Goal: Find specific fact: Find specific fact

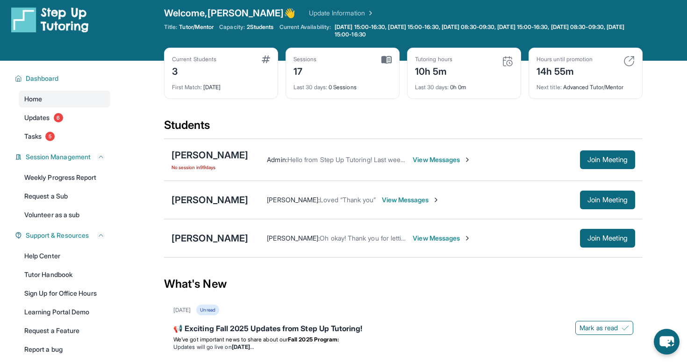
scroll to position [8, 0]
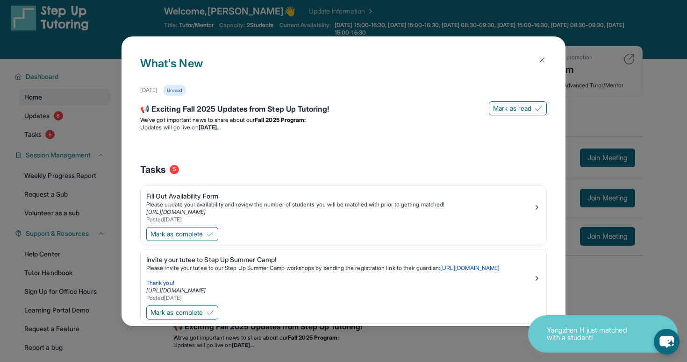
click at [541, 57] on img at bounding box center [541, 59] width 7 height 7
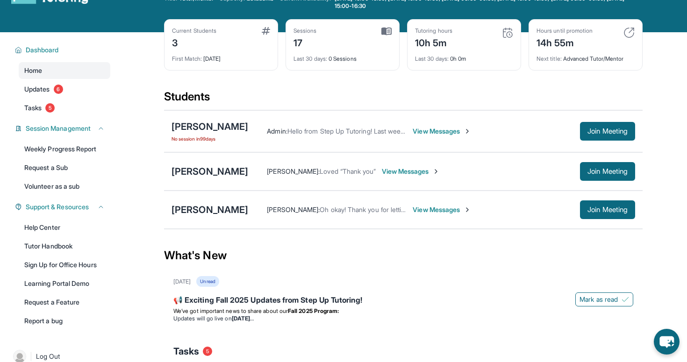
scroll to position [34, 0]
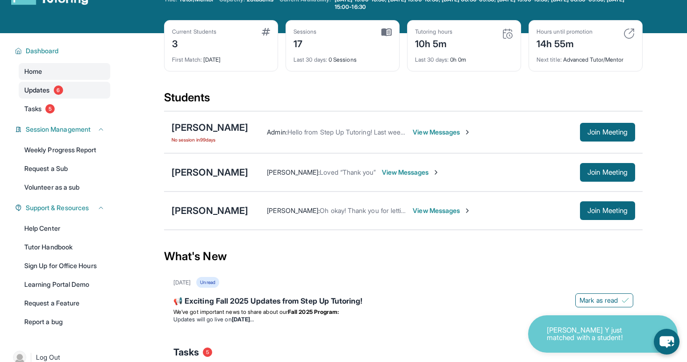
click at [39, 90] on span "Updates" at bounding box center [37, 89] width 26 height 9
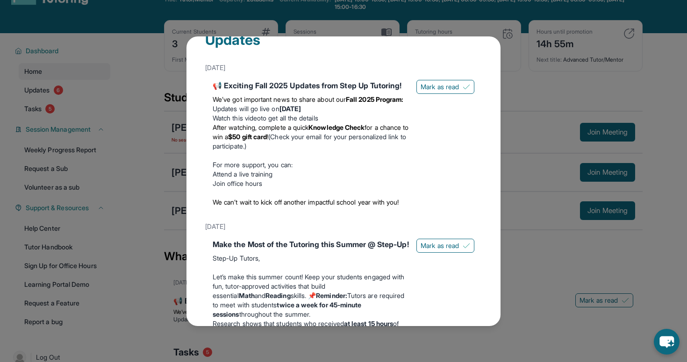
scroll to position [0, 0]
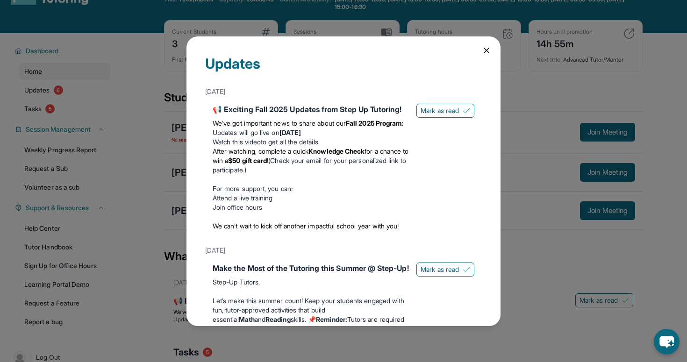
click at [486, 46] on icon at bounding box center [486, 50] width 9 height 9
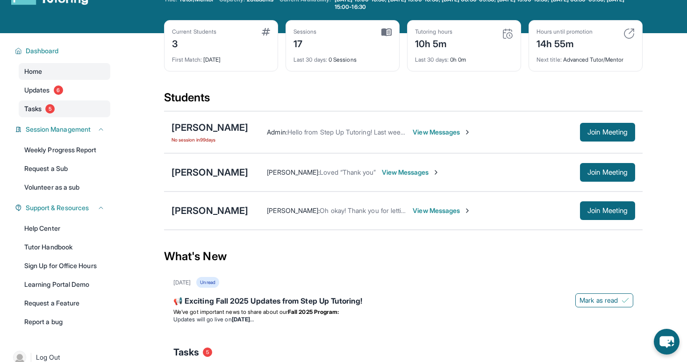
click at [35, 111] on span "Tasks" at bounding box center [32, 108] width 17 height 9
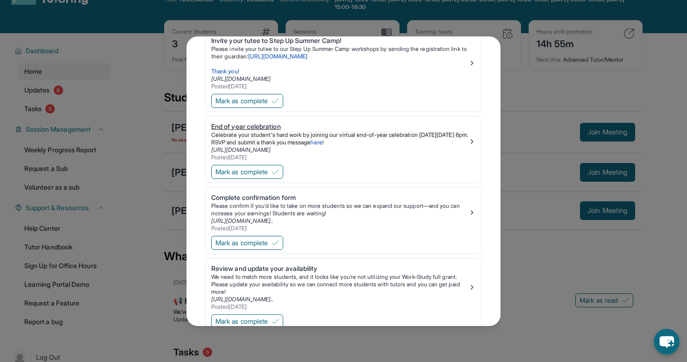
scroll to position [140, 0]
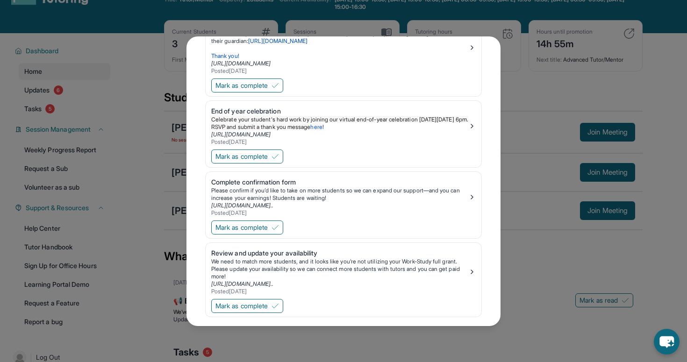
click at [477, 45] on link "Invite your tutee to Step Up Summer Camp! Please invite your tutee to our Step …" at bounding box center [344, 46] width 276 height 62
click at [494, 122] on div "Tasks Fill Out Availability Form Please update your availability and review the…" at bounding box center [343, 181] width 314 height 290
click at [531, 125] on div "Tasks Fill Out Availability Form Please update your availability and review the…" at bounding box center [343, 181] width 687 height 362
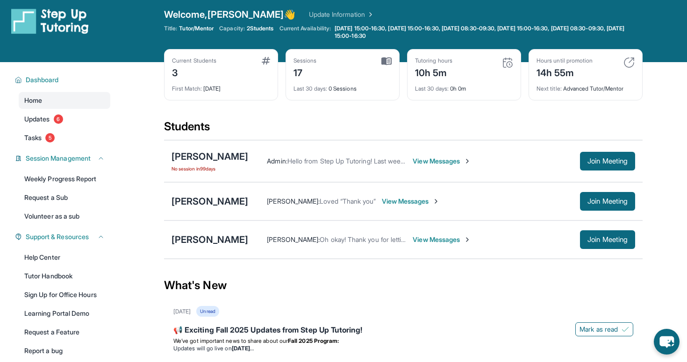
scroll to position [0, 0]
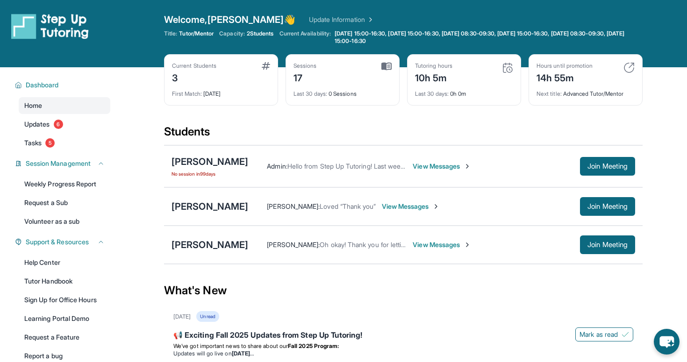
click at [405, 208] on span "View Messages" at bounding box center [411, 206] width 58 height 9
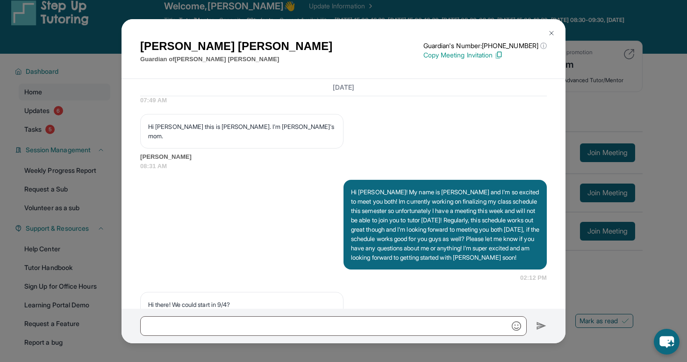
scroll to position [645, 0]
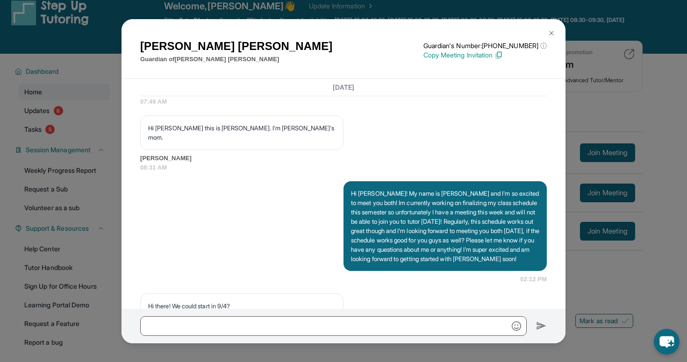
click at [550, 28] on button at bounding box center [551, 33] width 19 height 19
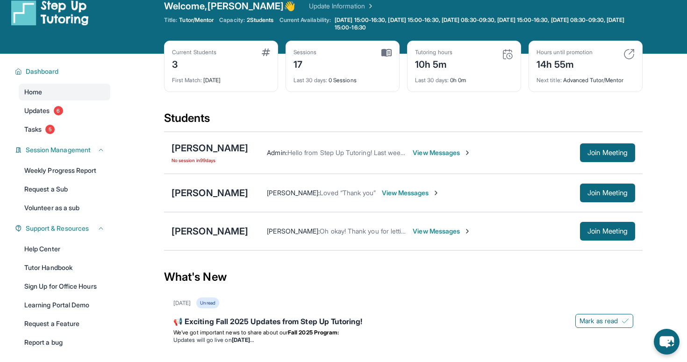
scroll to position [0, 0]
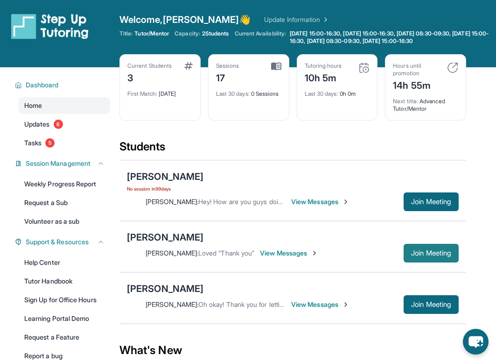
click at [429, 250] on span "Join Meeting" at bounding box center [431, 253] width 40 height 6
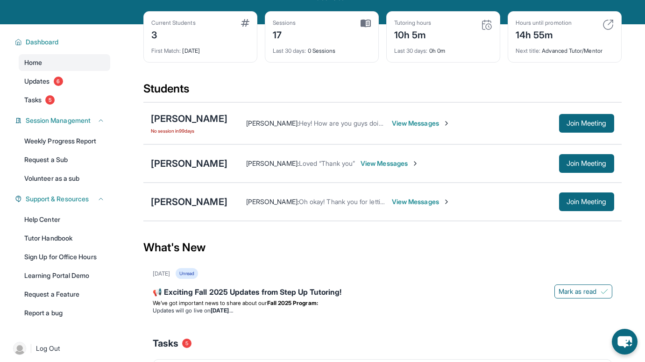
scroll to position [50, 0]
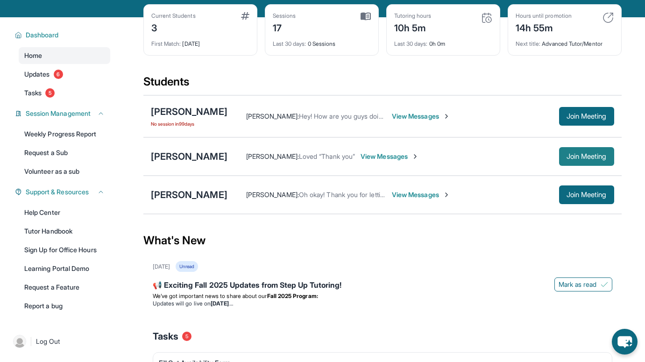
click at [496, 159] on span "Join Meeting" at bounding box center [587, 157] width 40 height 6
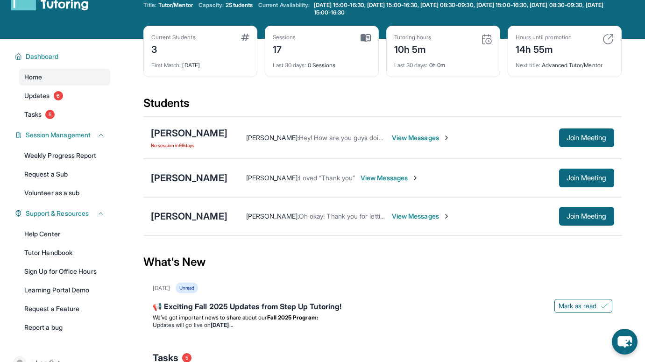
scroll to position [28, 0]
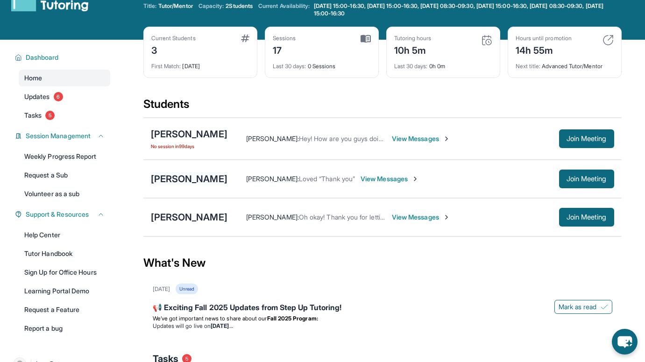
click at [190, 179] on div "[PERSON_NAME]" at bounding box center [189, 178] width 77 height 13
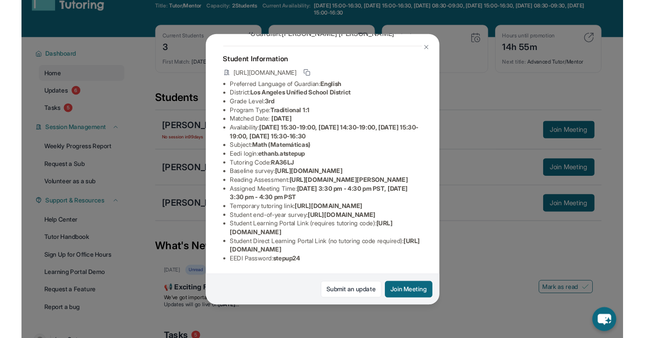
scroll to position [60, 326]
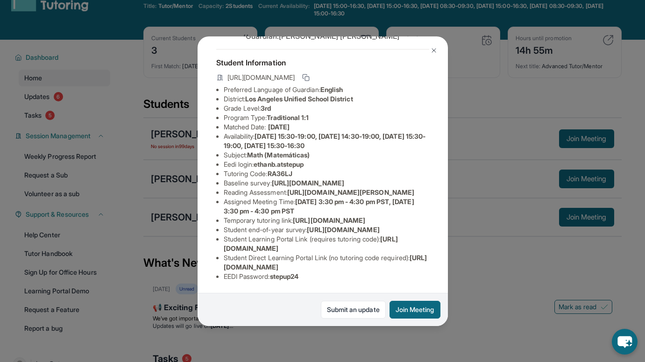
drag, startPoint x: 225, startPoint y: 169, endPoint x: 391, endPoint y: 186, distance: 167.2
click at [391, 186] on div "[PERSON_NAME] Guardian: [PERSON_NAME] Student Information [URL][DOMAIN_NAME] Pr…" at bounding box center [323, 181] width 250 height 290
copy span "[URL][DOMAIN_NAME]"
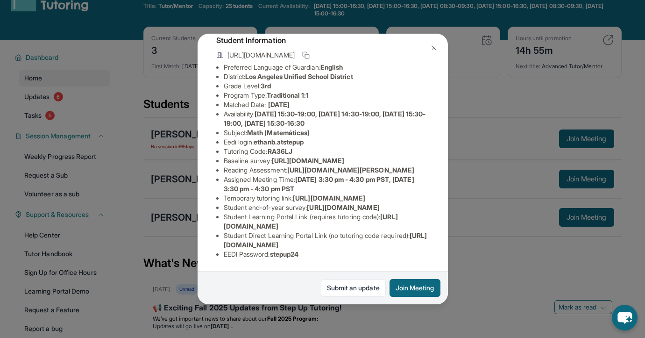
scroll to position [124, 12]
drag, startPoint x: 247, startPoint y: 76, endPoint x: 307, endPoint y: 79, distance: 60.3
click at [307, 137] on li "Eedi login : ethanb.atstepup" at bounding box center [327, 141] width 206 height 9
copy span "ethanb.atstepup"
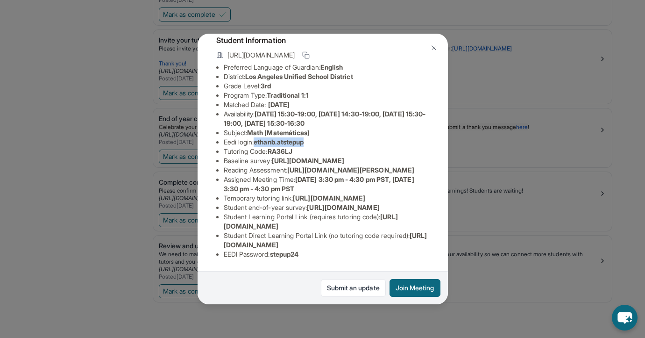
scroll to position [160, 12]
drag, startPoint x: 263, startPoint y: 253, endPoint x: 297, endPoint y: 253, distance: 33.6
click at [297, 253] on li "EEDI Password : stepup24" at bounding box center [327, 253] width 206 height 9
copy span "stepup24"
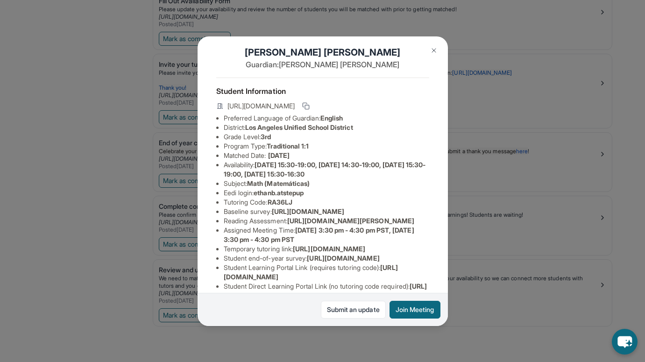
scroll to position [0, 12]
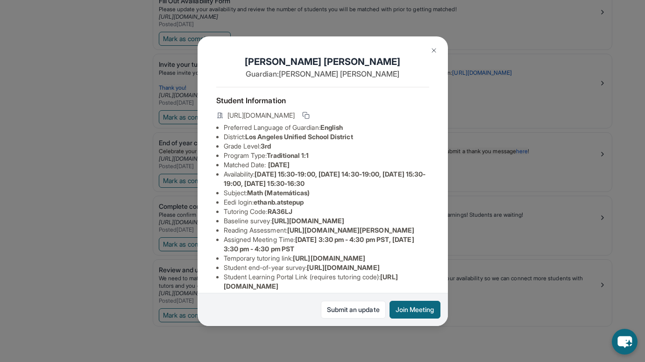
click at [433, 53] on img at bounding box center [433, 50] width 7 height 7
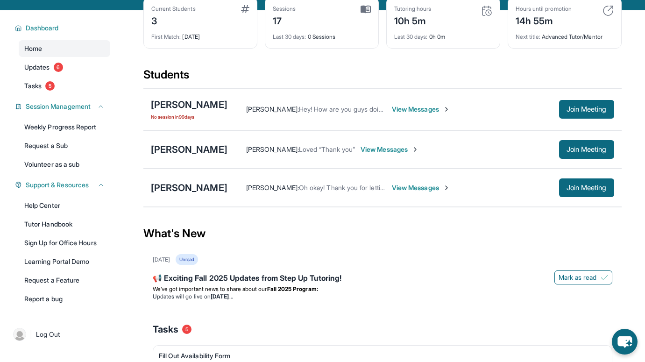
scroll to position [43, 0]
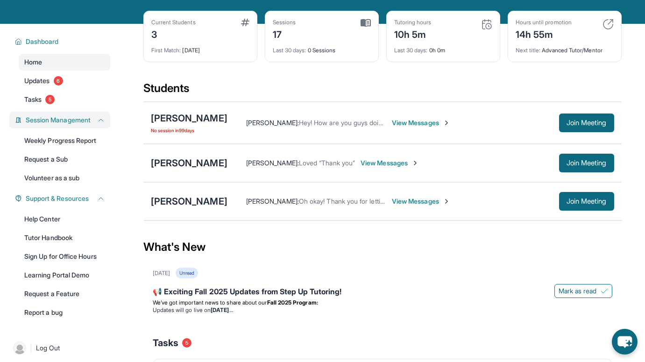
click at [93, 118] on button "Session Management" at bounding box center [63, 119] width 83 height 9
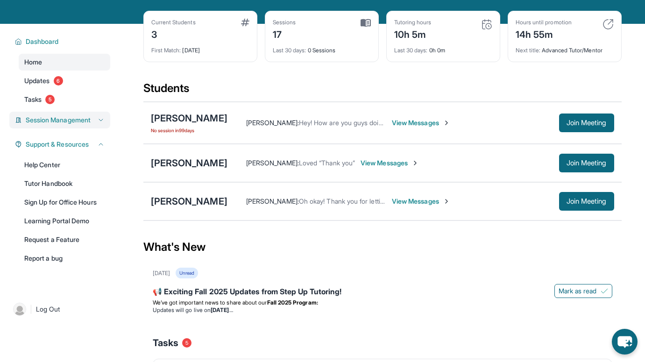
click at [93, 118] on button "Session Management" at bounding box center [63, 119] width 83 height 9
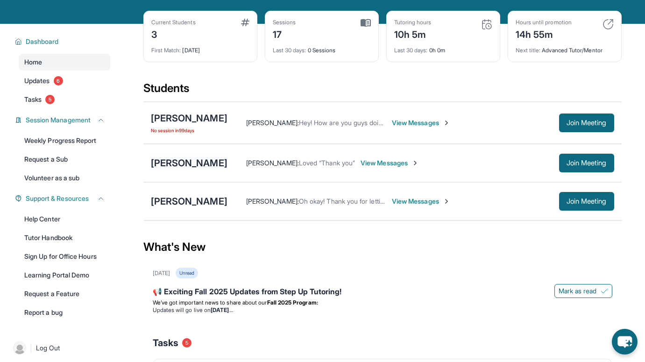
click at [175, 163] on div "[PERSON_NAME]" at bounding box center [189, 162] width 77 height 13
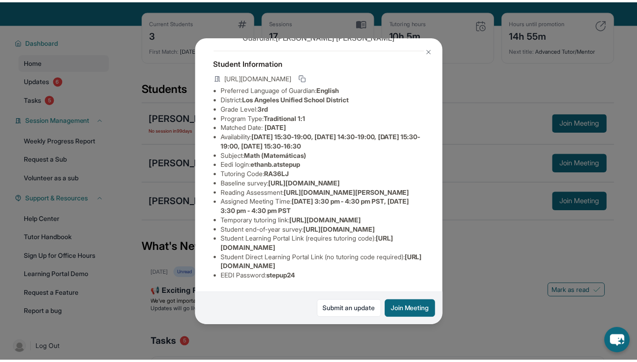
scroll to position [0, 0]
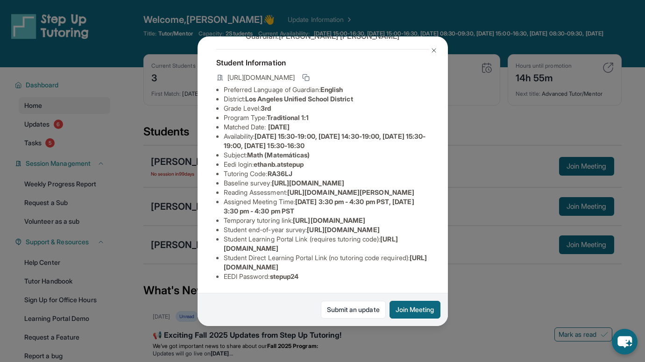
click at [430, 50] on img at bounding box center [433, 50] width 7 height 7
